Goal: Task Accomplishment & Management: Manage account settings

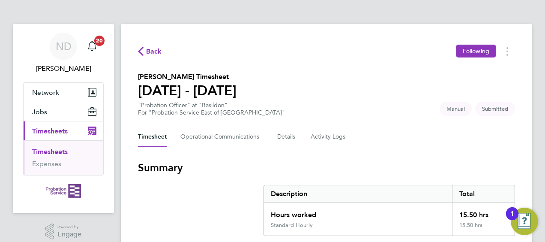
click at [522, 219] on img "Open Resource Center, 1 new notification" at bounding box center [524, 221] width 27 height 27
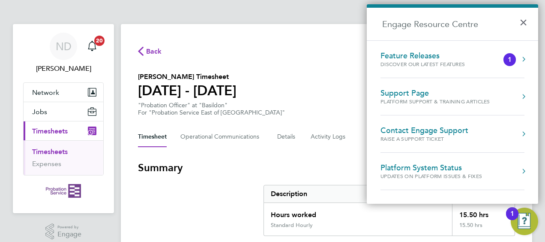
click at [198, 165] on h3 "Summary" at bounding box center [326, 168] width 377 height 14
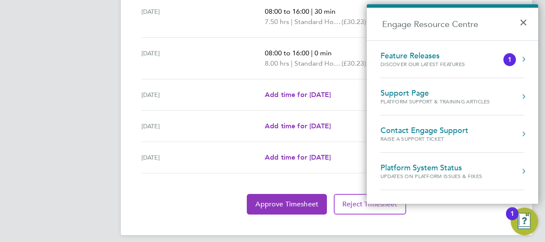
scroll to position [352, 0]
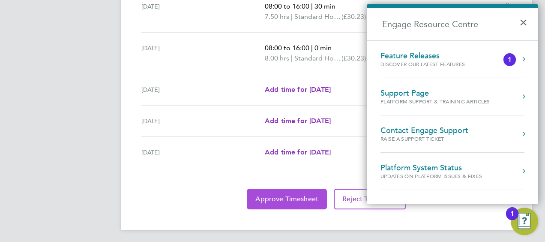
click at [275, 199] on span "Approve Timesheet" at bounding box center [287, 199] width 63 height 9
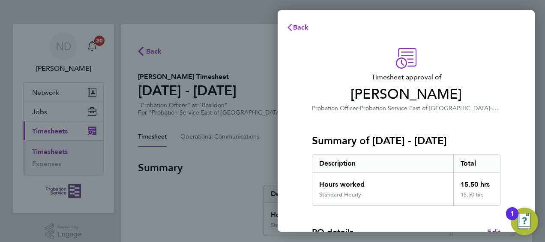
click at [319, 138] on h3 "Summary of [DATE] - [DATE]" at bounding box center [406, 141] width 189 height 14
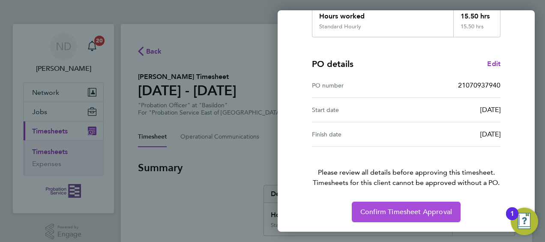
click at [394, 209] on span "Confirm Timesheet Approval" at bounding box center [407, 212] width 92 height 9
